Goal: Task Accomplishment & Management: Use online tool/utility

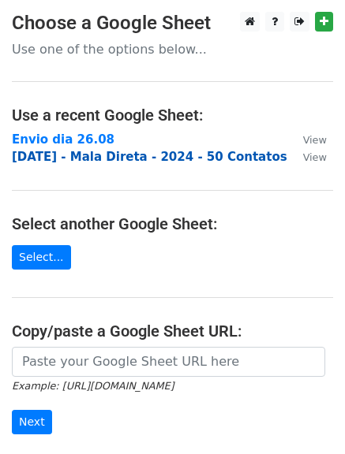
click at [66, 162] on strong "2025.08.22 - Mala Direta - 2024 - 50 Contatos" at bounding box center [149, 157] width 275 height 14
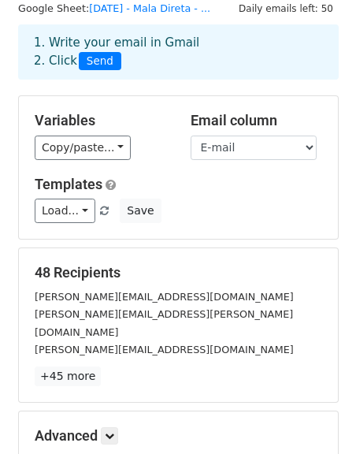
scroll to position [79, 0]
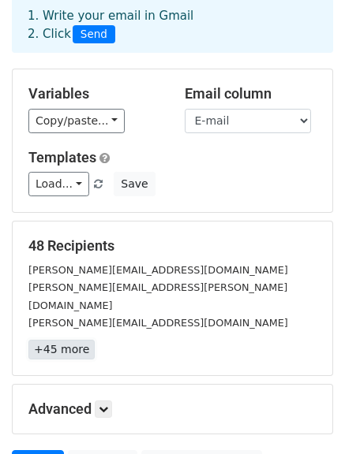
click at [73, 340] on link "+45 more" at bounding box center [61, 350] width 66 height 20
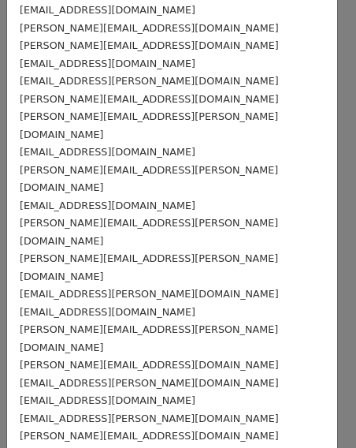
scroll to position [546, 0]
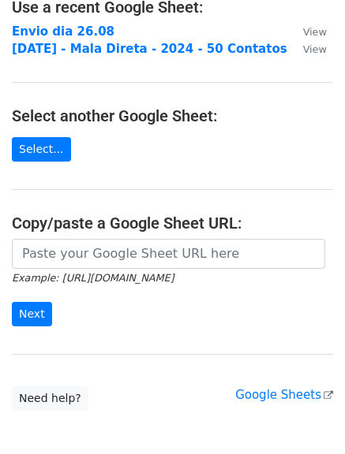
scroll to position [158, 0]
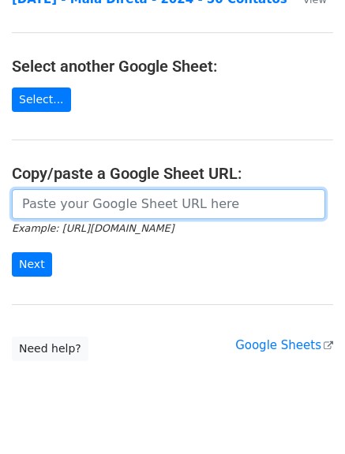
click at [161, 203] on input "url" at bounding box center [168, 204] width 313 height 30
paste input "https://docs.google.com/spreadsheets/d/147MftmduAz5YS8oxRwRQR9-17DjuHRFyRYqMIBK…"
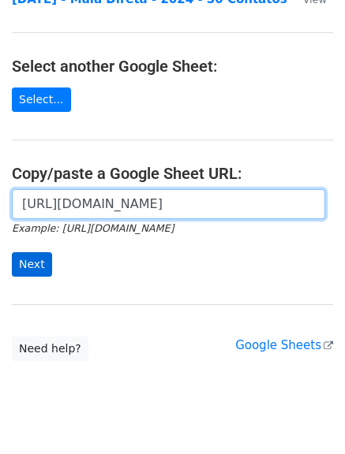
type input "https://docs.google.com/spreadsheets/d/147MftmduAz5YS8oxRwRQR9-17DjuHRFyRYqMIBK…"
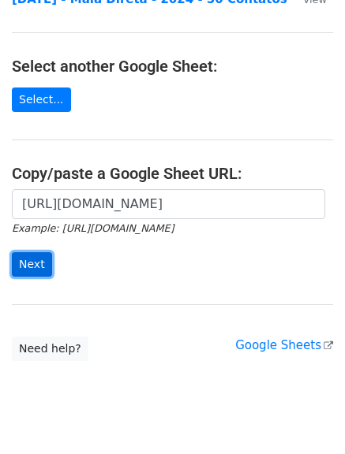
scroll to position [0, 0]
click at [41, 267] on input "Next" at bounding box center [32, 264] width 40 height 24
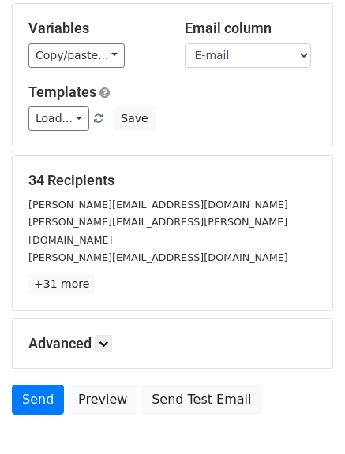
scroll to position [158, 0]
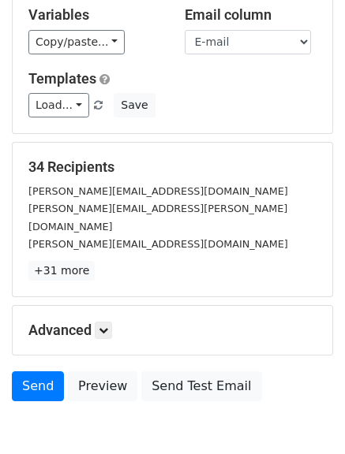
click at [62, 443] on body "New Campaign Daily emails left: 50 Google Sheet: [DATE] - Segundo Envio 1. Writ…" at bounding box center [172, 163] width 345 height 618
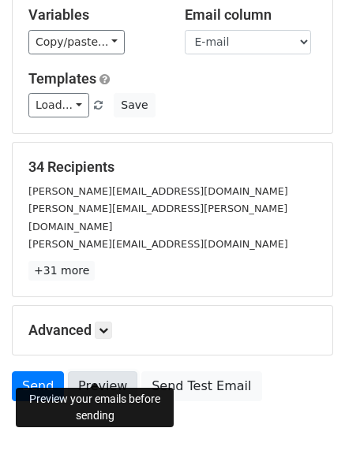
click at [108, 372] on link "Preview" at bounding box center [102, 386] width 69 height 30
click at [114, 371] on link "Preview" at bounding box center [102, 386] width 69 height 30
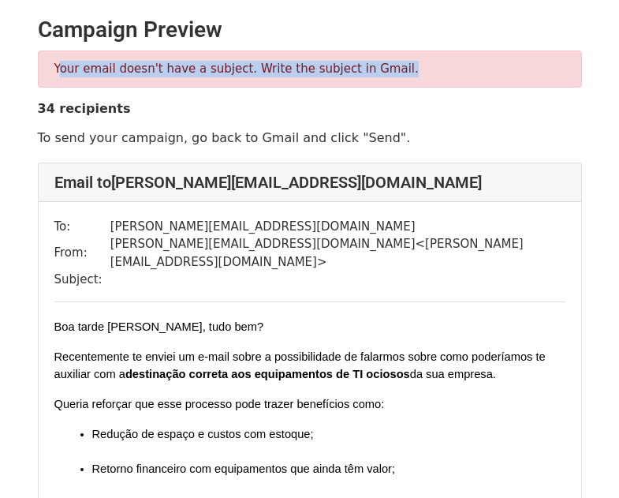
drag, startPoint x: 57, startPoint y: 68, endPoint x: 371, endPoint y: 67, distance: 313.9
click at [371, 67] on p "Your email doesn't have a subject. Write the subject in Gmail." at bounding box center [309, 69] width 511 height 17
click at [369, 67] on p "Your email doesn't have a subject. Write the subject in Gmail." at bounding box center [309, 69] width 511 height 17
drag, startPoint x: 372, startPoint y: 73, endPoint x: 51, endPoint y: 76, distance: 321.0
click at [51, 76] on div "Your email doesn't have a subject. Write the subject in Gmail." at bounding box center [310, 68] width 544 height 37
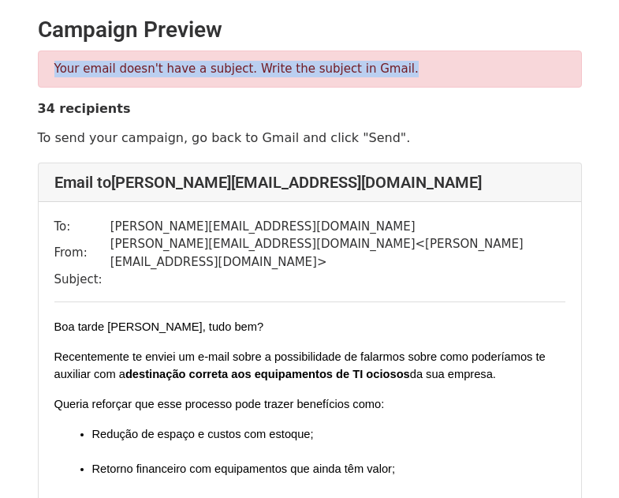
copy p "Your email doesn't have a subject. Write the subject in Gmail."
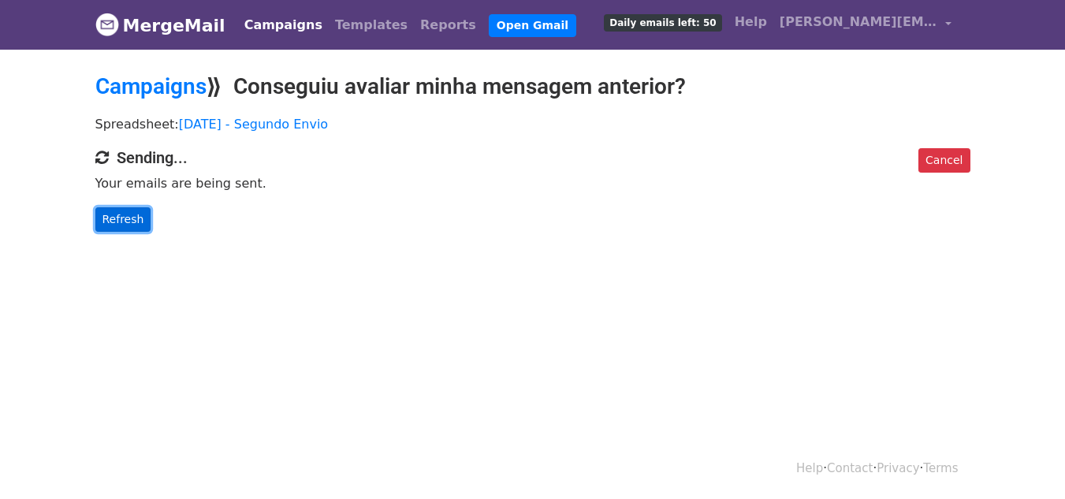
drag, startPoint x: 118, startPoint y: 223, endPoint x: 127, endPoint y: 217, distance: 11.4
click at [118, 223] on link "Refresh" at bounding box center [123, 219] width 56 height 24
